Goal: Communication & Community: Answer question/provide support

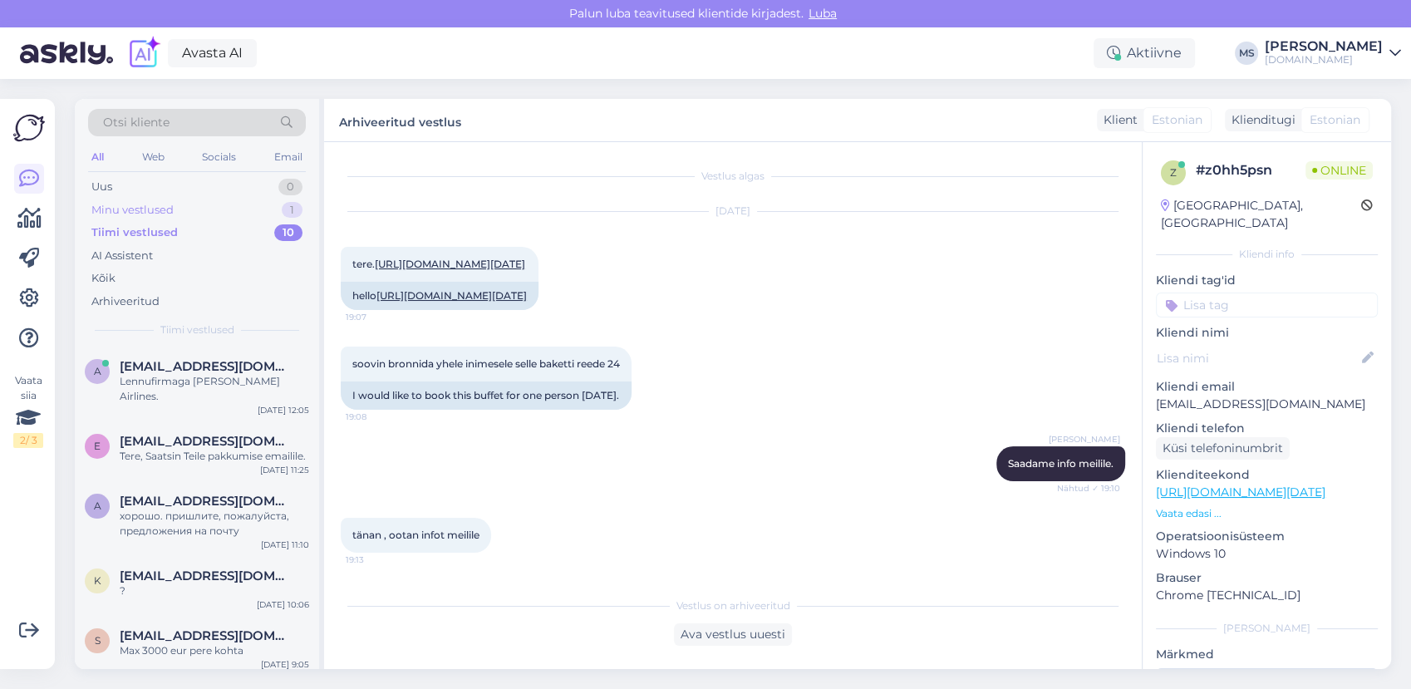
scroll to position [42, 0]
click at [154, 212] on div "Minu vestlused" at bounding box center [132, 210] width 82 height 17
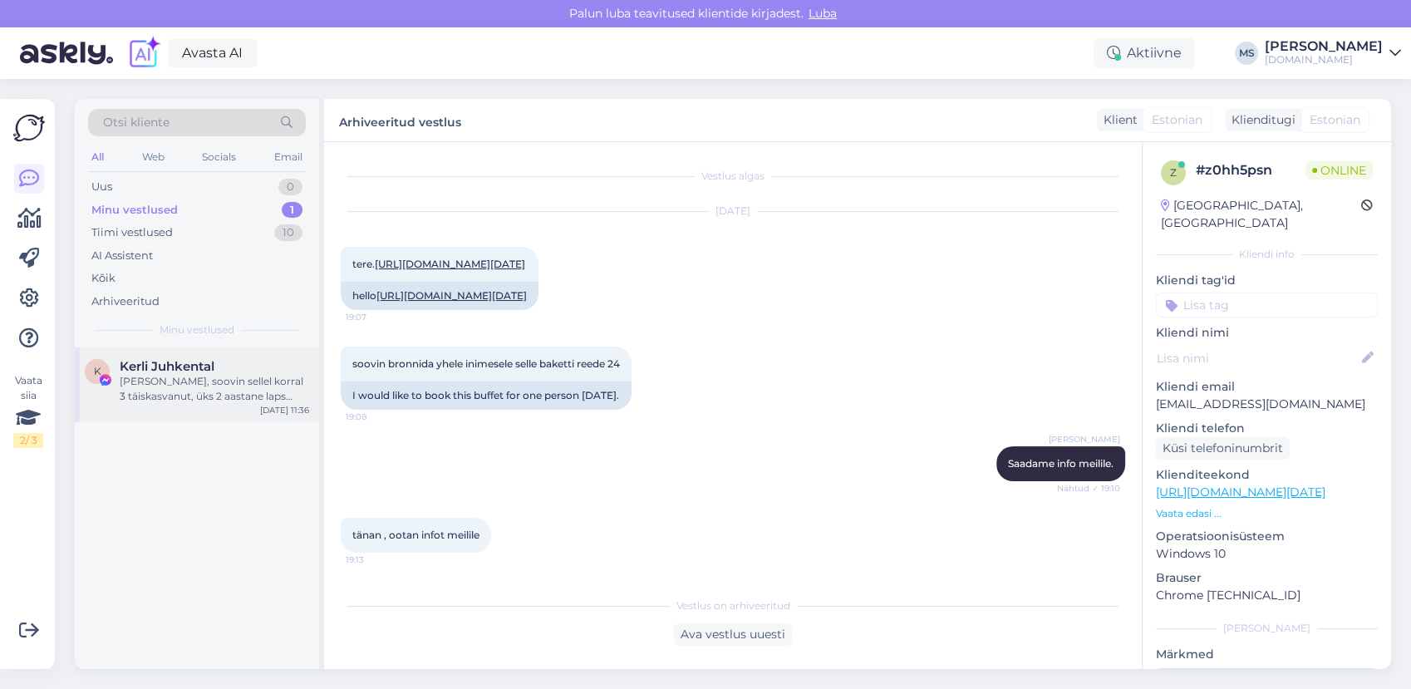
click at [179, 392] on div "[PERSON_NAME], soovin sellel korral 3 täiskasvanut, üks 2 aastane laps hinnapak…" at bounding box center [214, 389] width 189 height 30
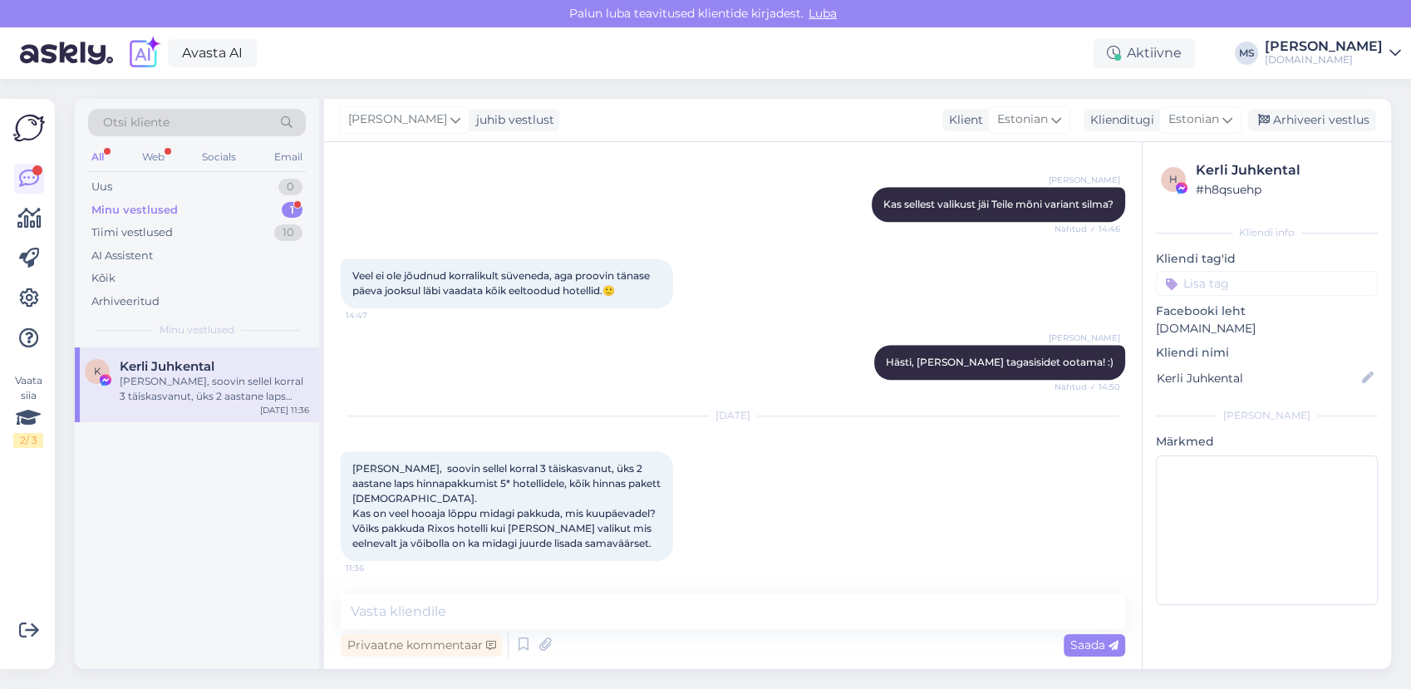
scroll to position [1428, 0]
click at [162, 208] on div "Minu vestlused" at bounding box center [134, 210] width 86 height 17
click at [156, 371] on span "Kerli Juhkental" at bounding box center [167, 366] width 95 height 15
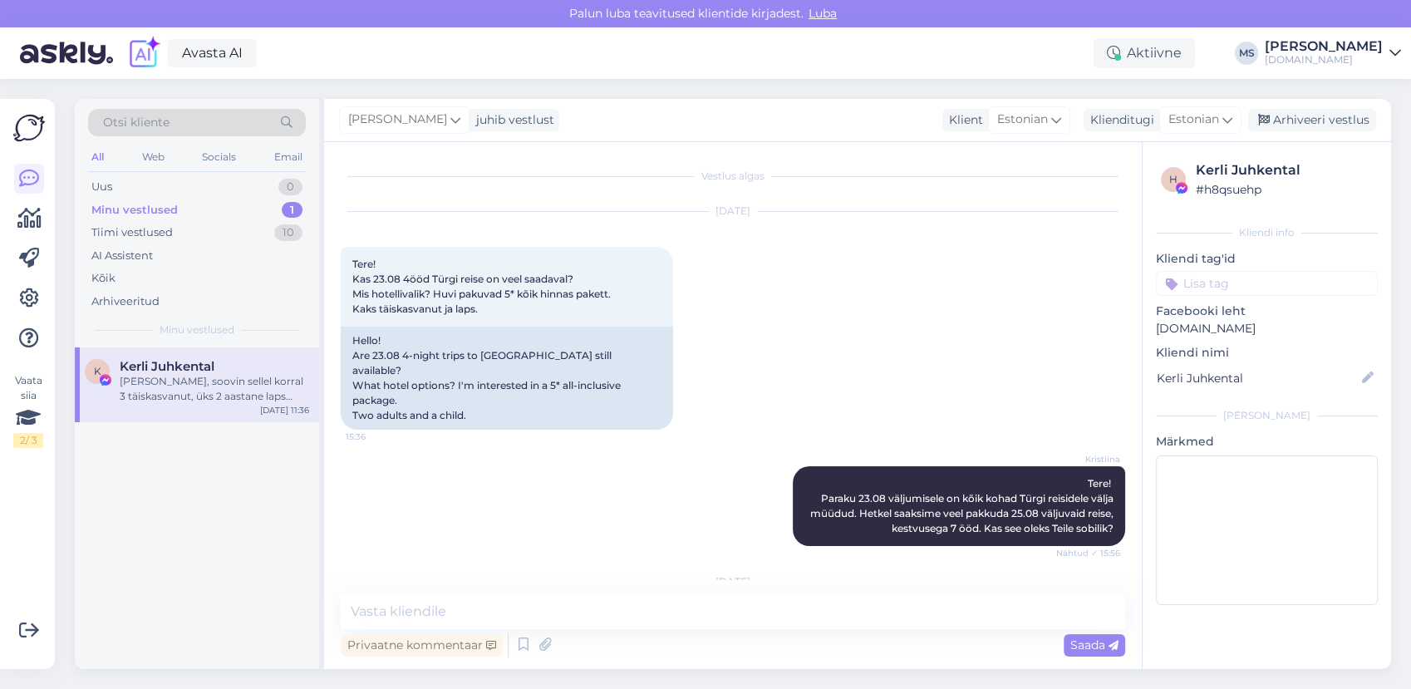
click at [145, 209] on div "Minu vestlused" at bounding box center [134, 210] width 86 height 17
click at [266, 377] on div "[PERSON_NAME], soovin sellel korral 3 täiskasvanut, üks 2 aastane laps hinnapak…" at bounding box center [214, 389] width 189 height 30
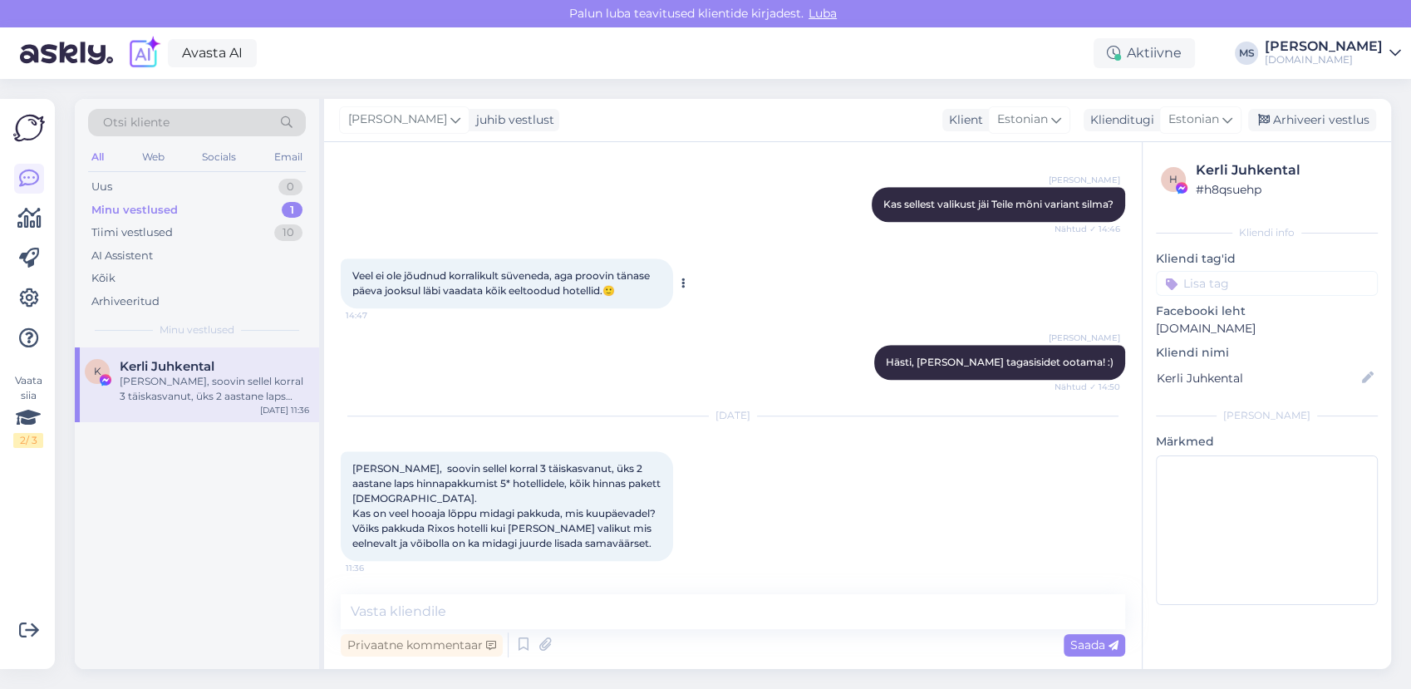
scroll to position [1428, 0]
click at [507, 600] on textarea at bounding box center [733, 611] width 784 height 35
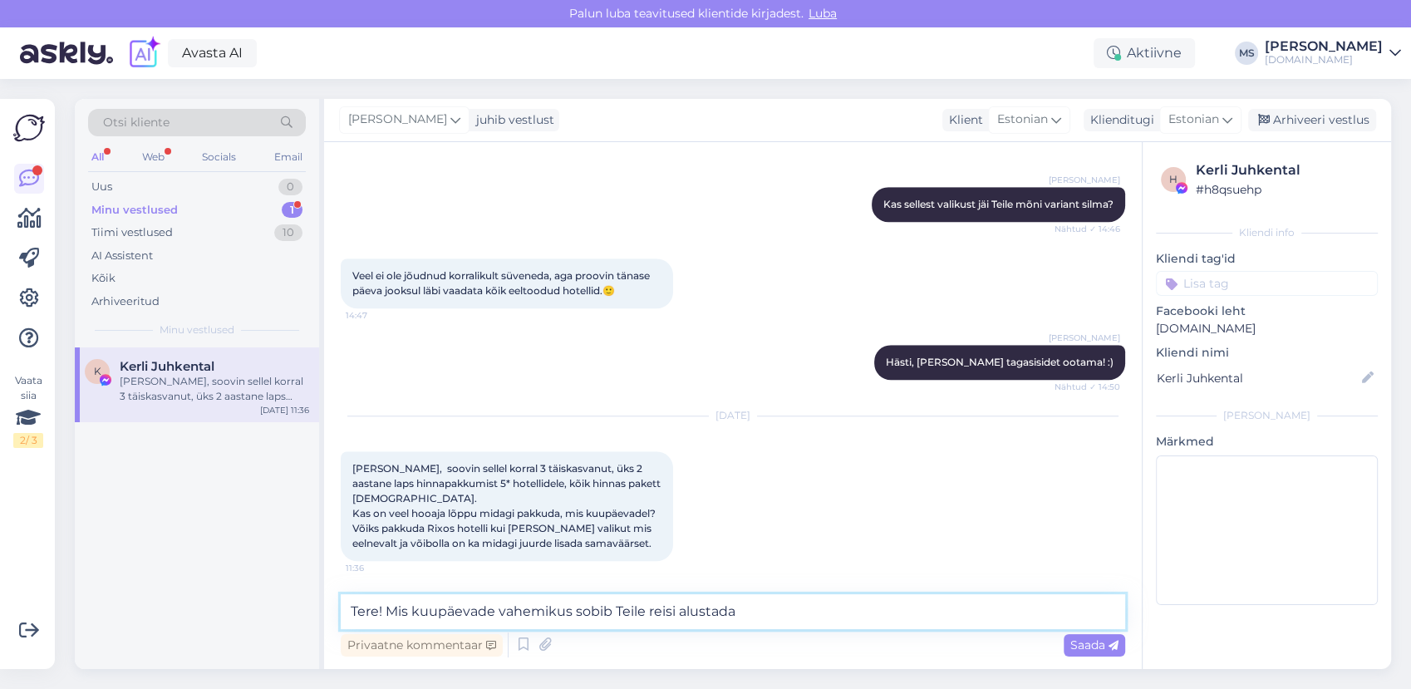
type textarea "Tere! Mis kuupäevade vahemikus sobib Teile reisi alustada?"
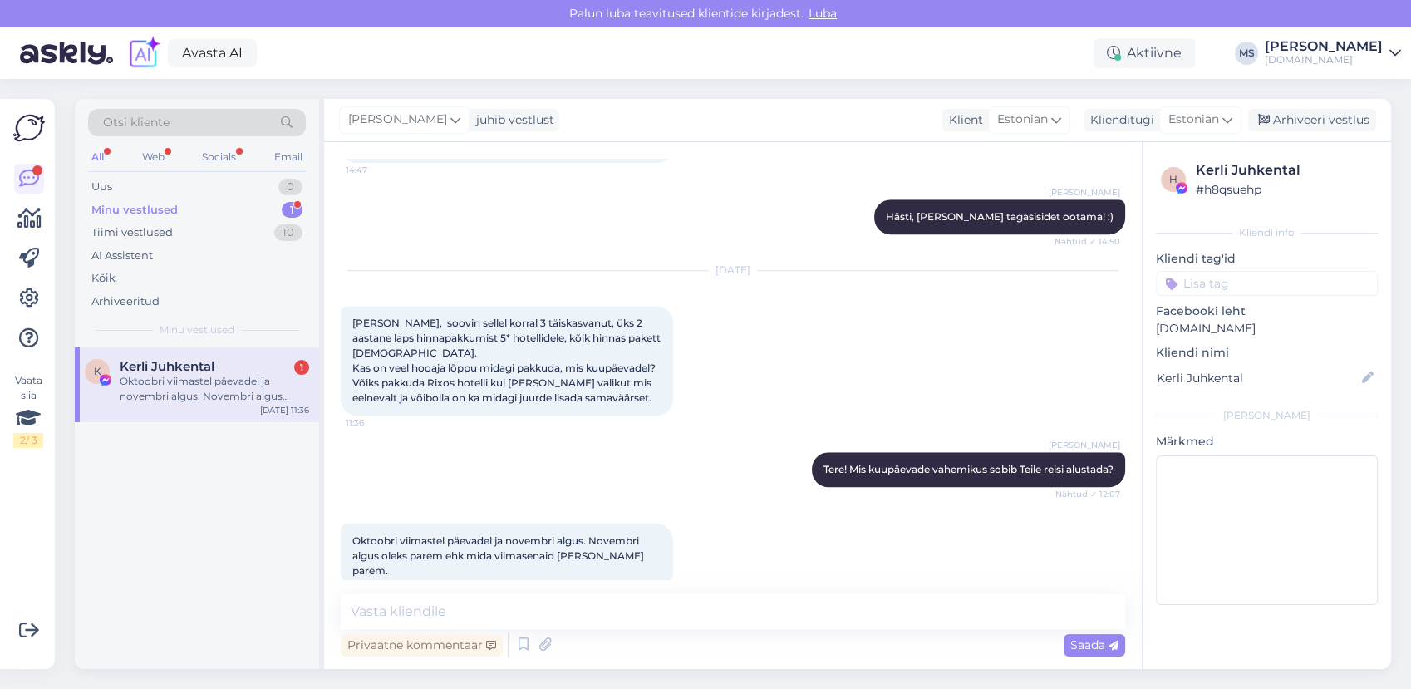
scroll to position [1586, 0]
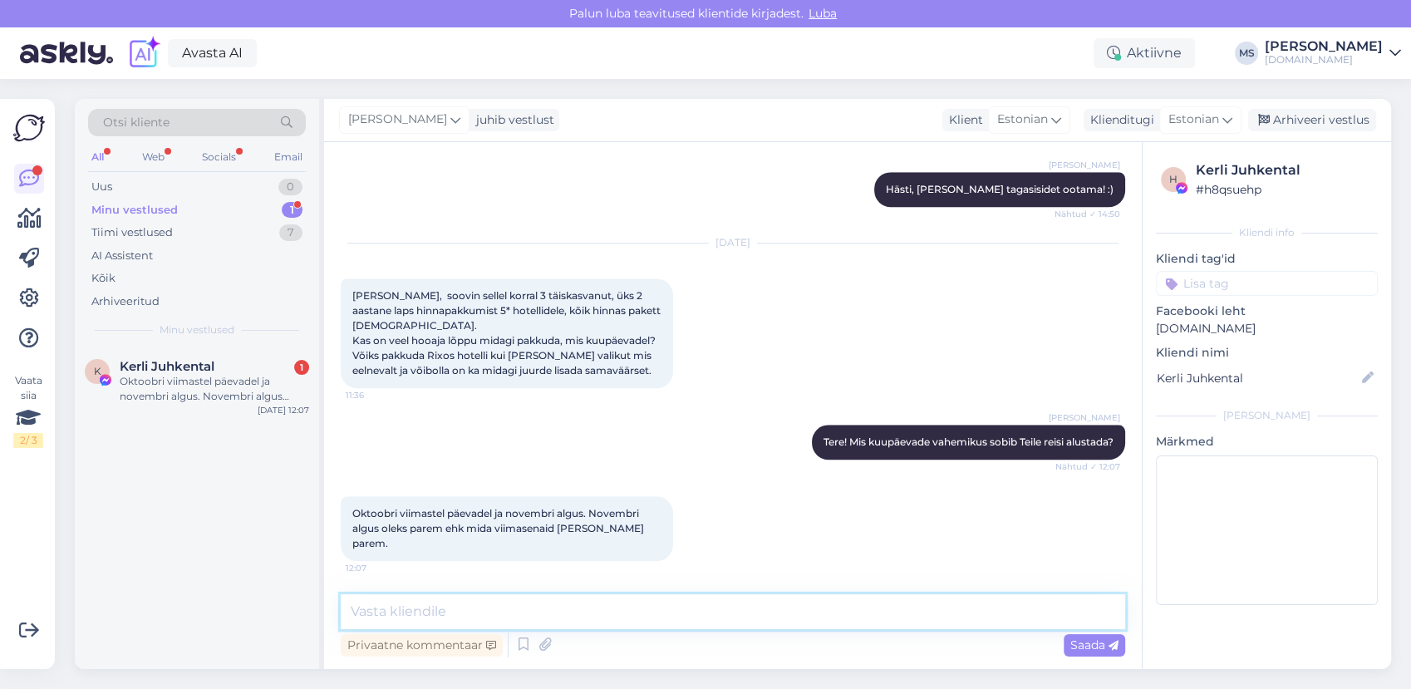
click at [595, 601] on textarea at bounding box center [733, 611] width 784 height 35
click at [529, 619] on textarea at bounding box center [733, 611] width 784 height 35
type textarea "Palun edastage ka oma meiliaadress, kuhu võime pakkumised saata."
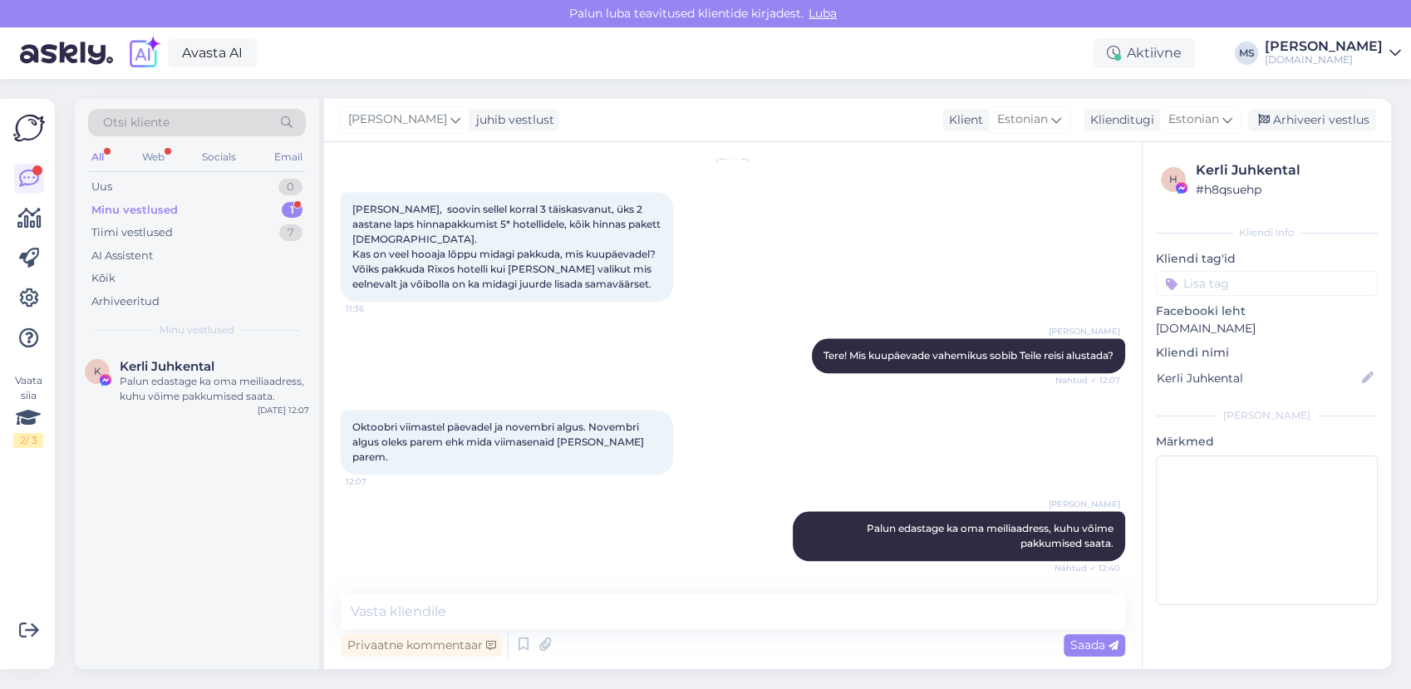
scroll to position [1744, 0]
